Goal: Book appointment/travel/reservation

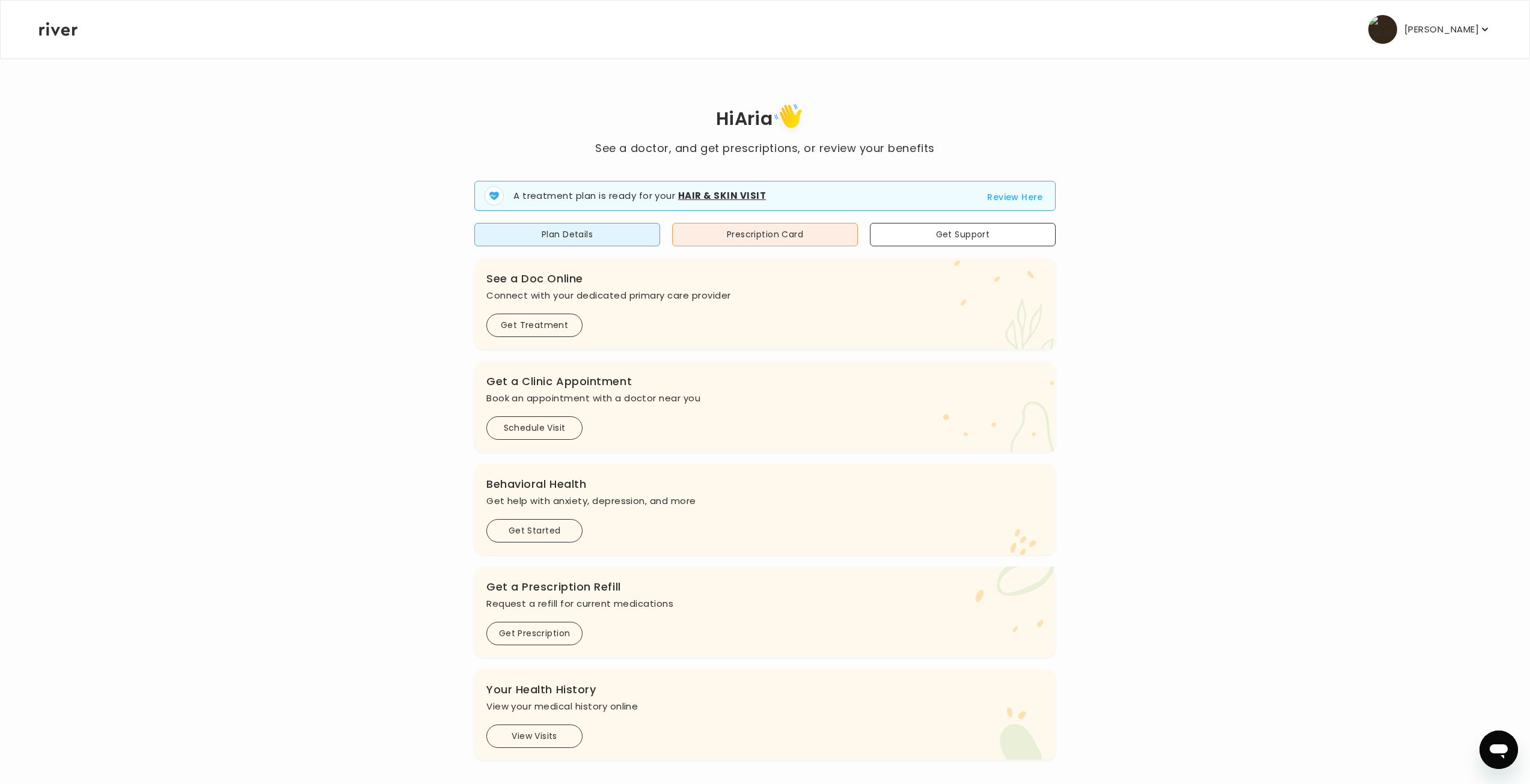
click at [298, 114] on div "Hi Aria See a doctor, and get prescriptions, or review your benefits A treatmen…" at bounding box center [765, 430] width 1453 height 661
click at [1016, 191] on button "Review Here" at bounding box center [1015, 197] width 56 height 15
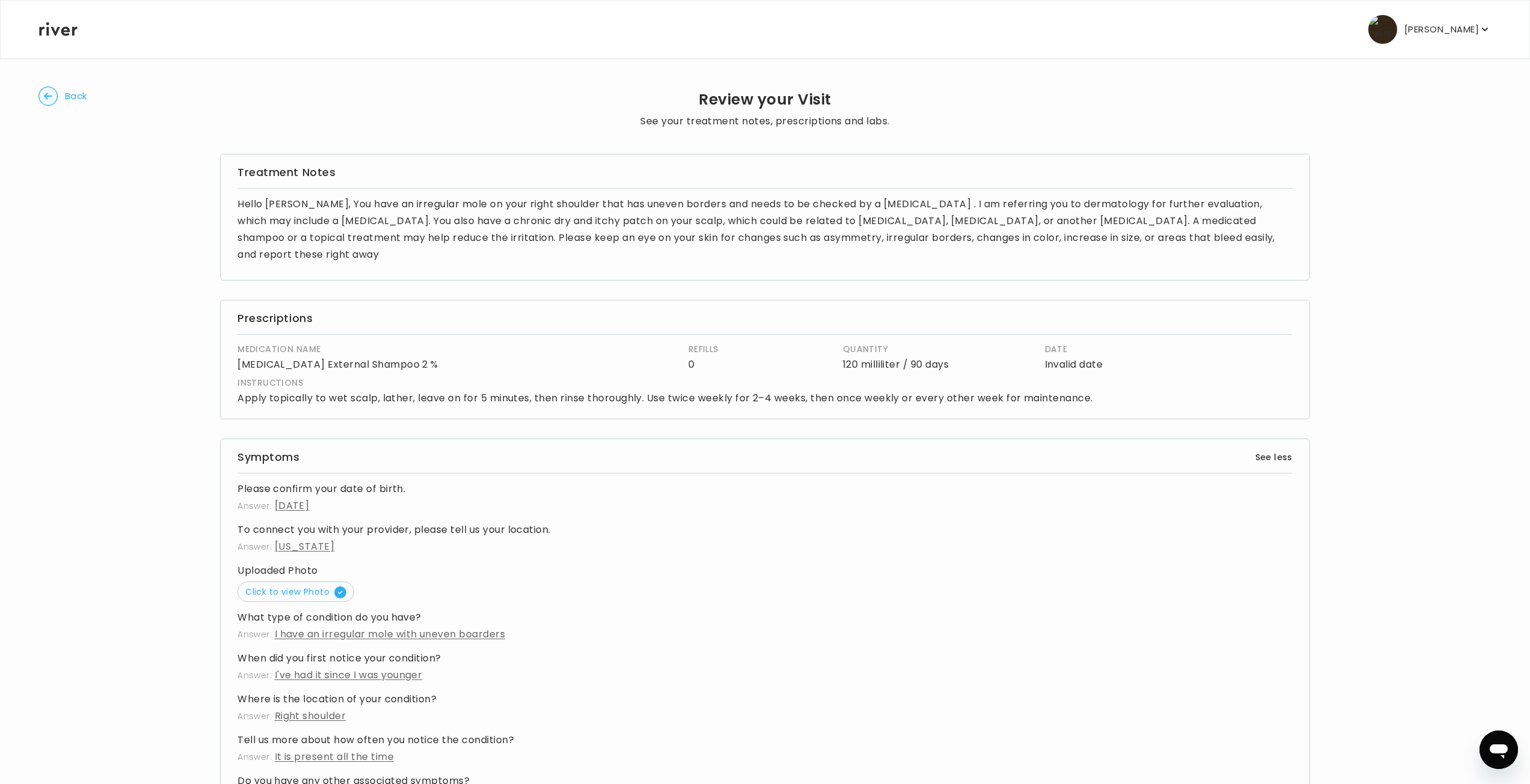
click at [1281, 241] on p "Hello [PERSON_NAME], You have an irregular mole on your right shoulder that has…" at bounding box center [765, 230] width 1055 height 67
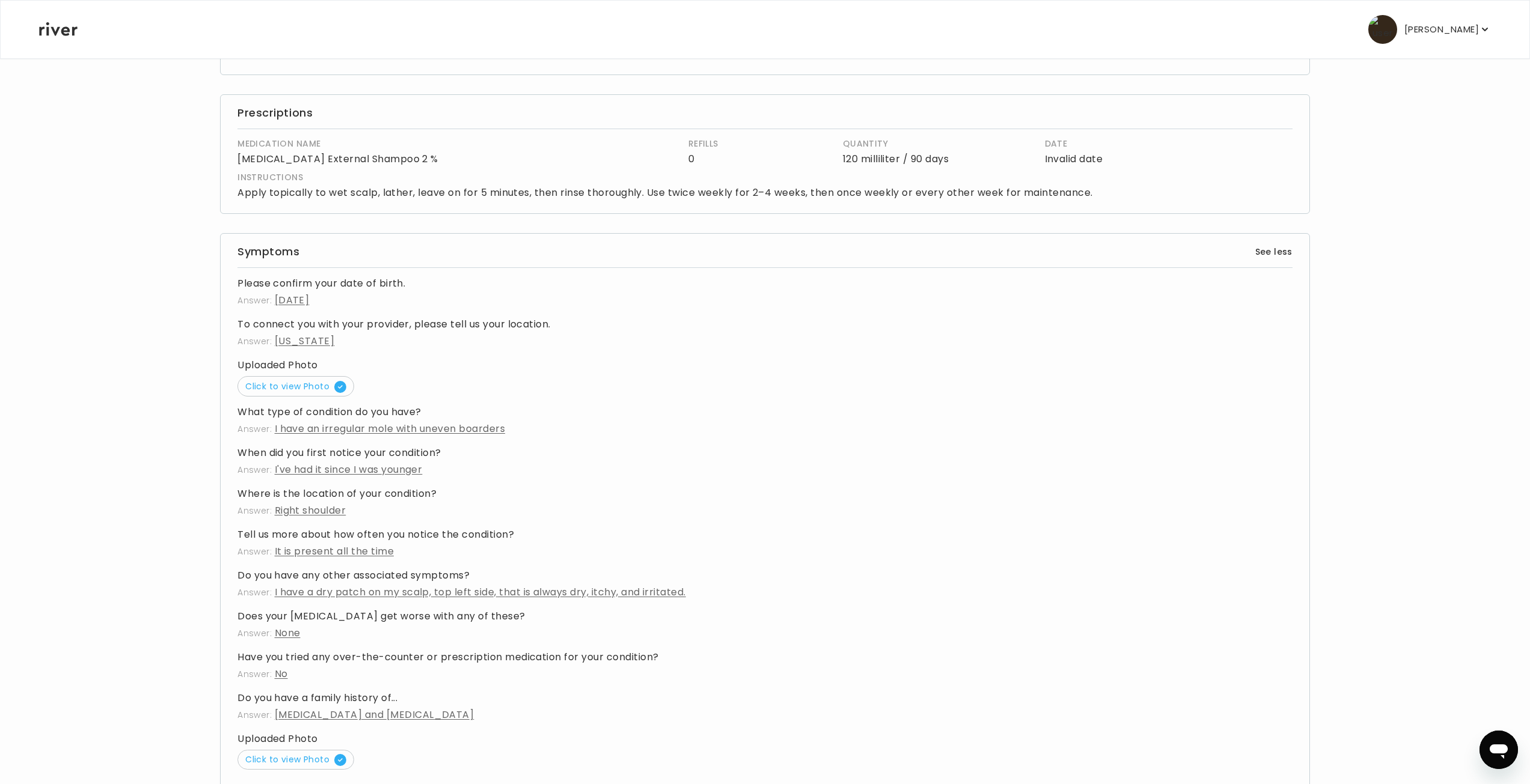
scroll to position [241, 0]
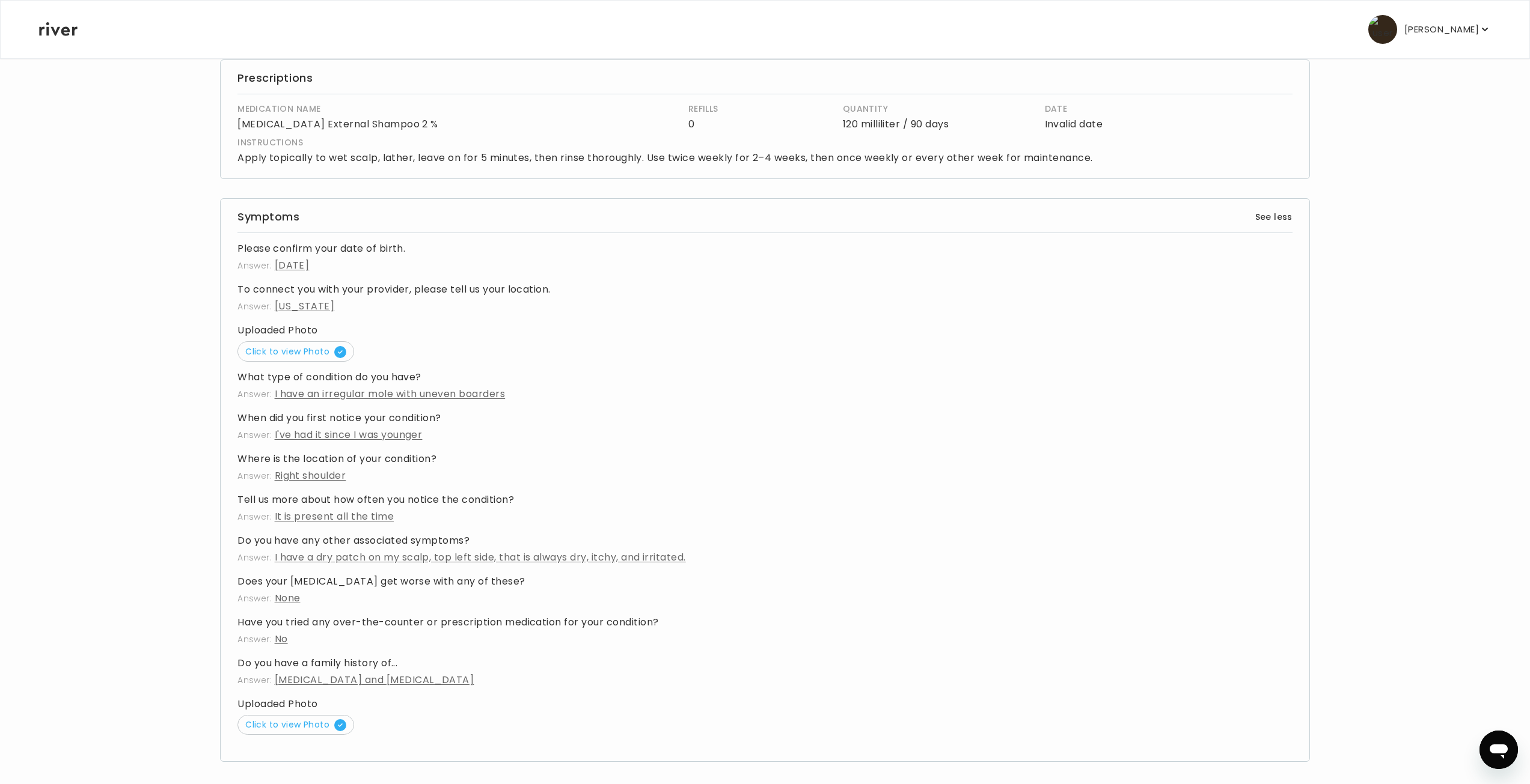
click at [308, 341] on button "Click to view Photo" at bounding box center [296, 351] width 117 height 21
click at [311, 715] on button "Click to view Photo" at bounding box center [296, 725] width 117 height 21
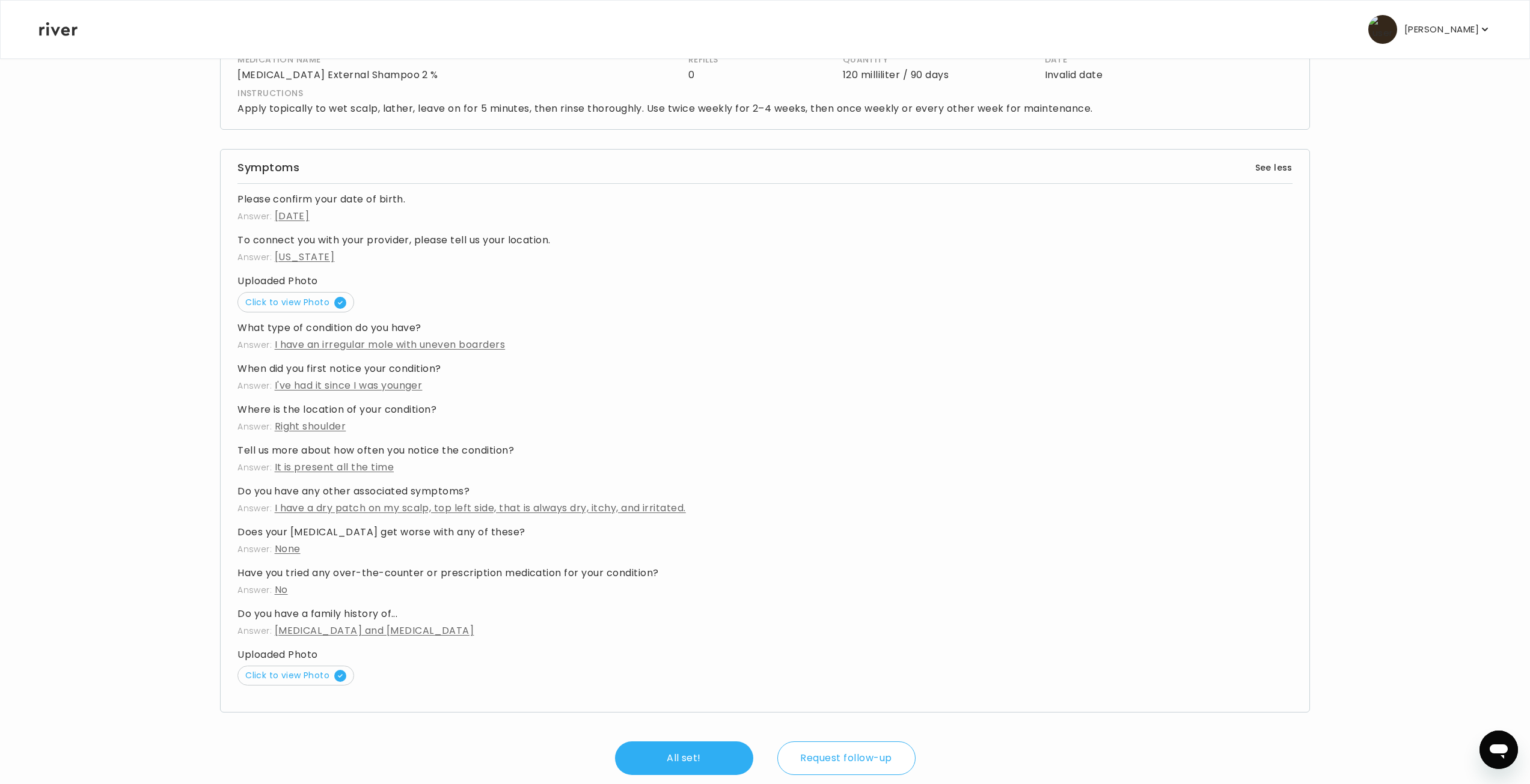
scroll to position [298, 0]
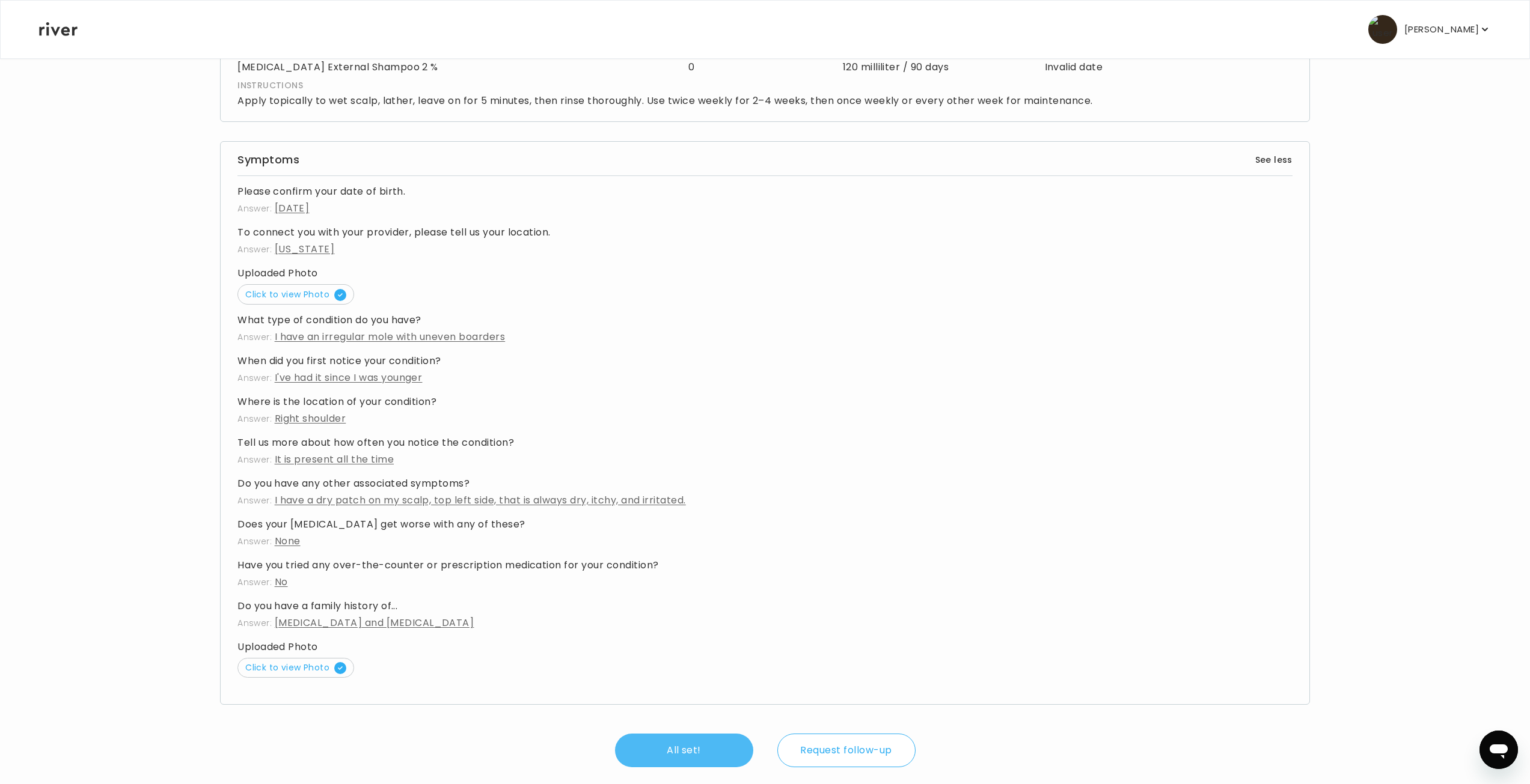
click at [682, 737] on button "All set!" at bounding box center [684, 750] width 138 height 34
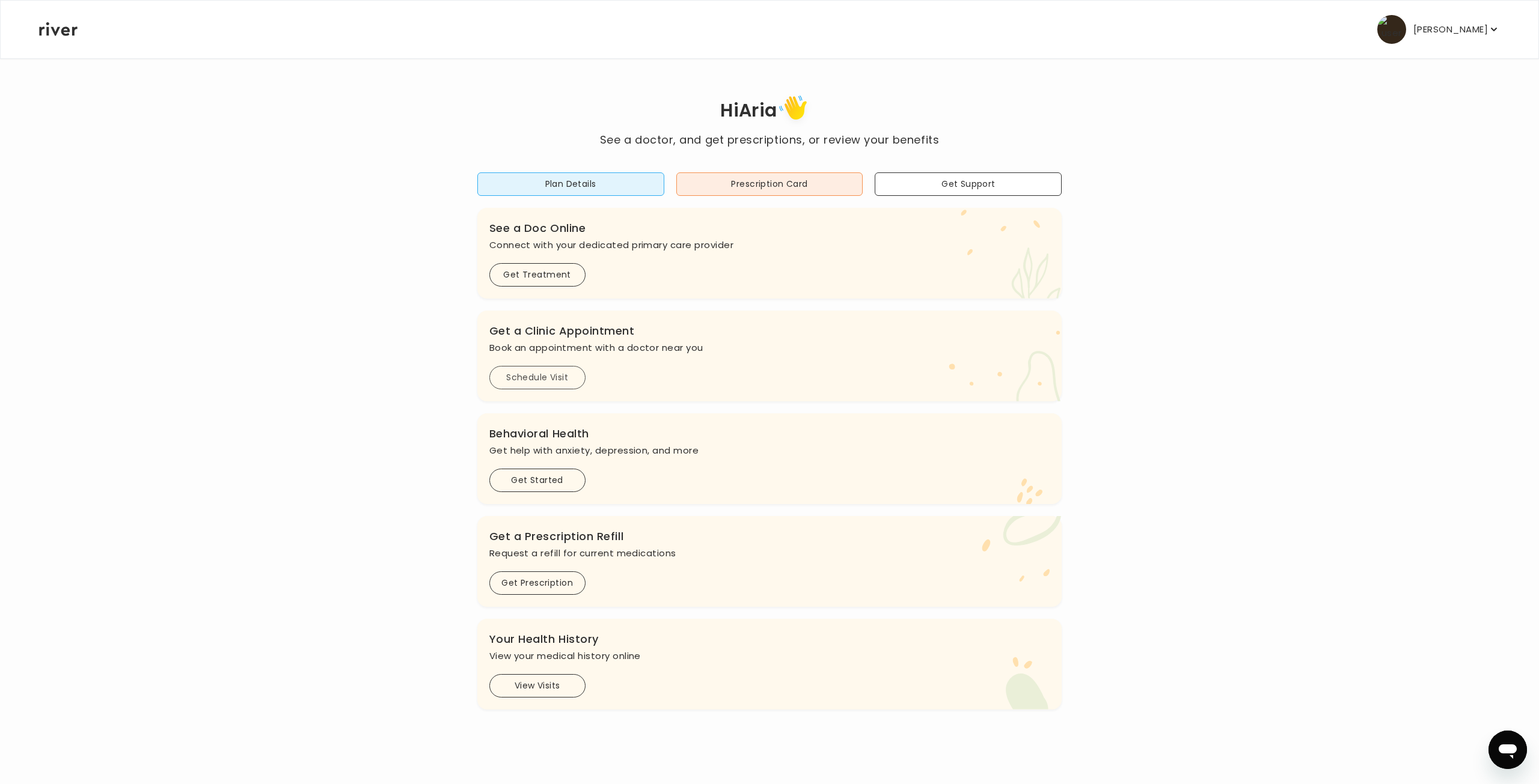
click at [569, 374] on button "Schedule Visit" at bounding box center [537, 378] width 96 height 23
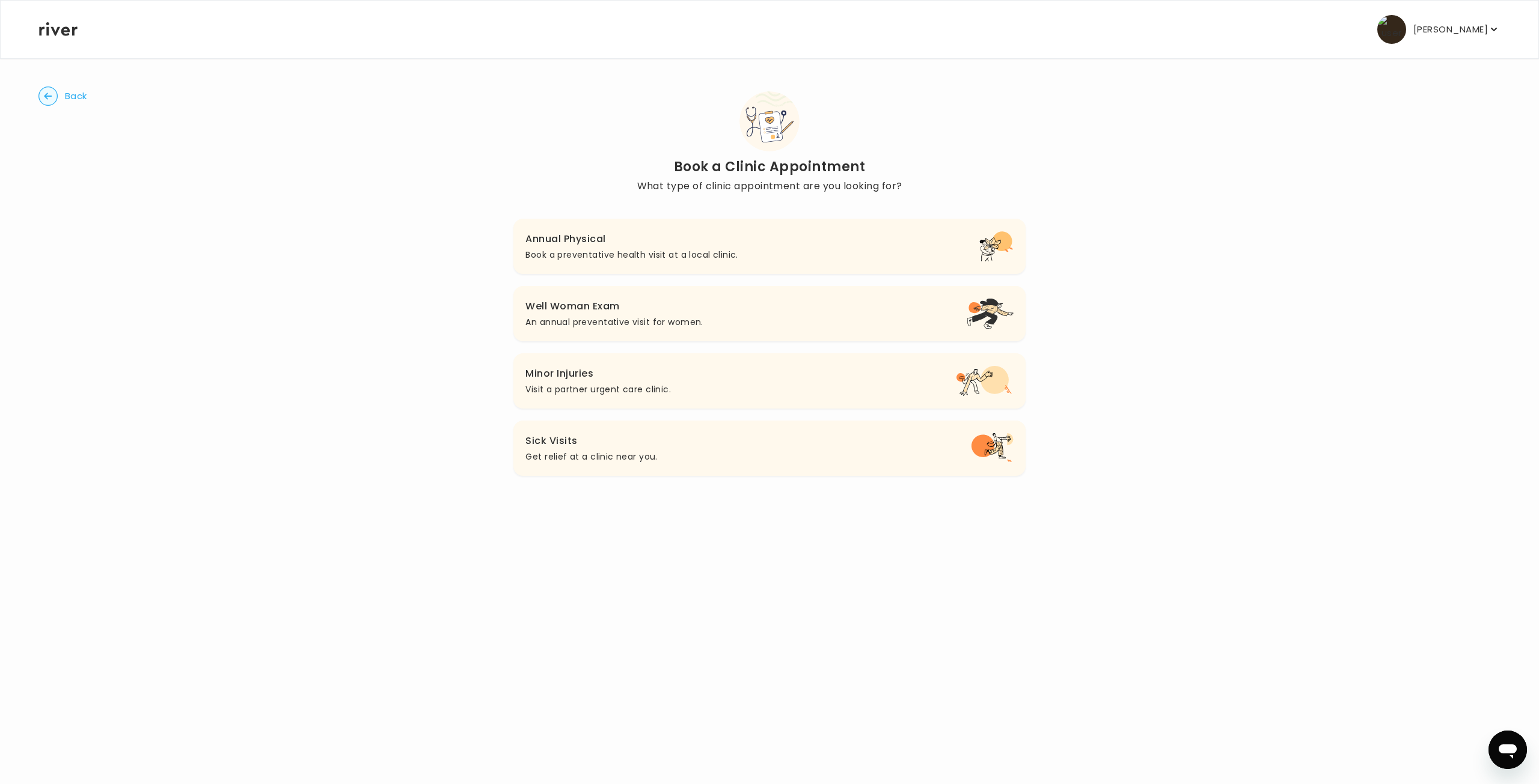
click at [60, 99] on button "Back" at bounding box center [62, 96] width 48 height 19
